Goal: Navigation & Orientation: Find specific page/section

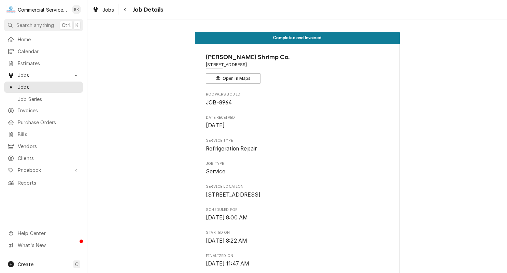
scroll to position [763, 0]
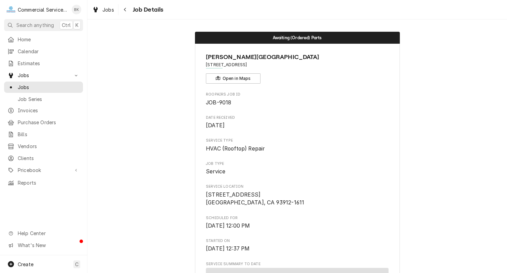
scroll to position [640, 0]
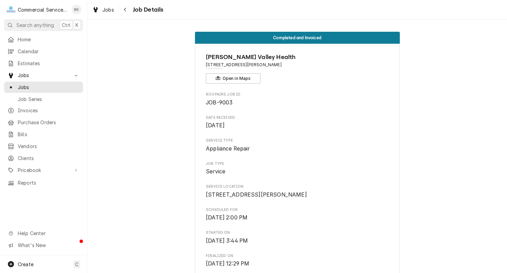
scroll to position [742, 0]
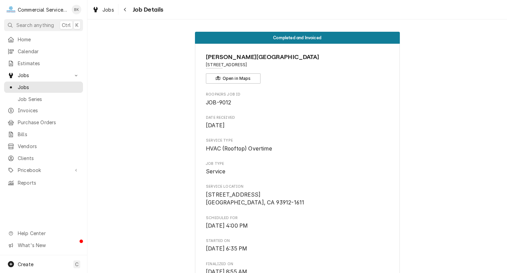
scroll to position [261, 0]
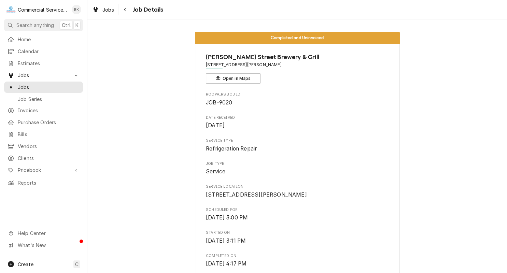
scroll to position [862, 0]
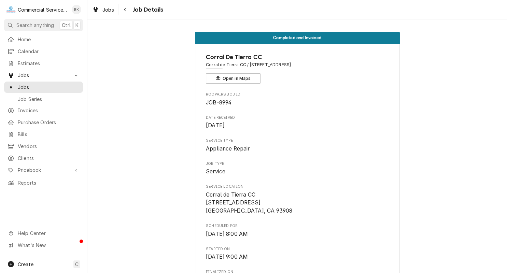
scroll to position [690, 0]
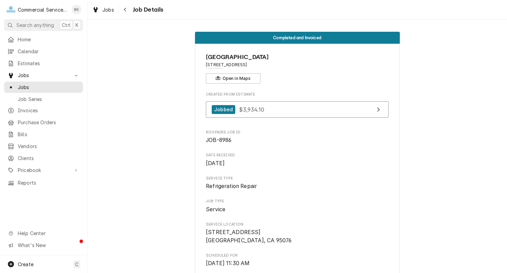
scroll to position [699, 0]
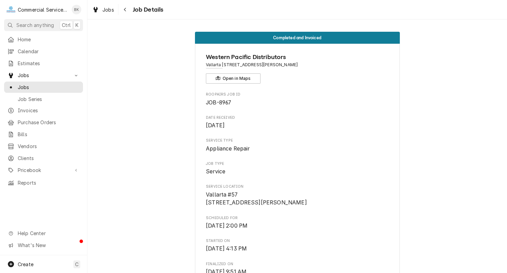
scroll to position [670, 0]
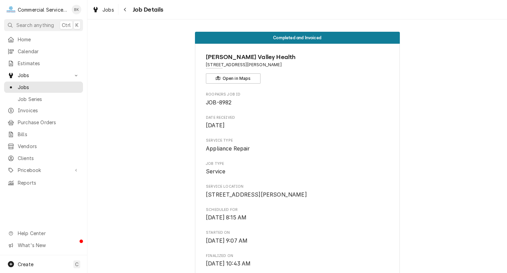
scroll to position [815, 0]
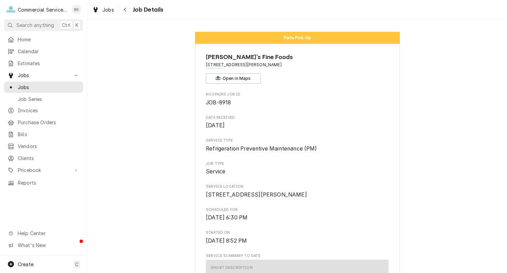
scroll to position [357, 0]
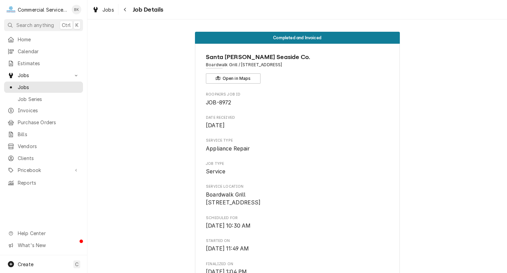
scroll to position [546, 0]
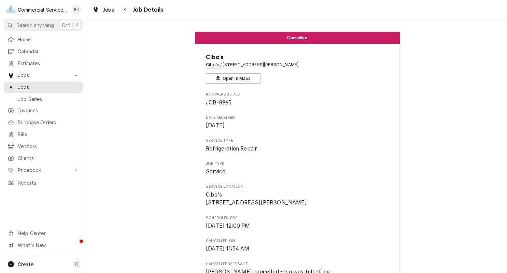
scroll to position [54, 0]
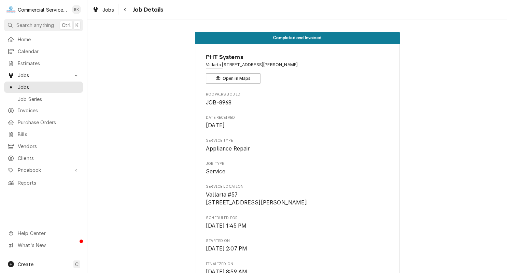
scroll to position [598, 0]
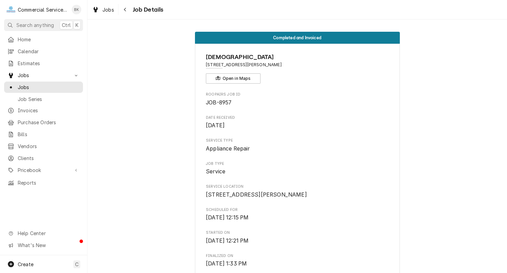
scroll to position [725, 0]
